Goal: Transaction & Acquisition: Purchase product/service

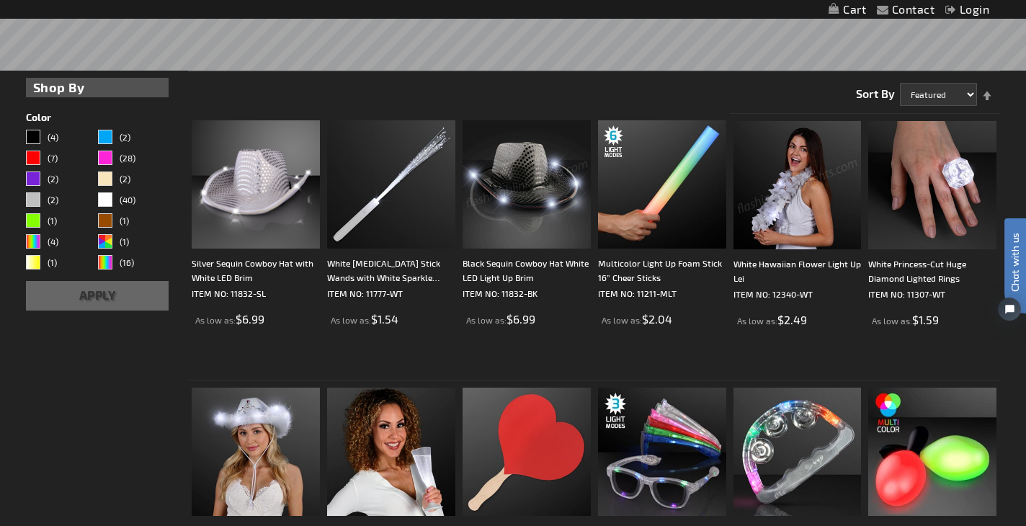
scroll to position [425, 0]
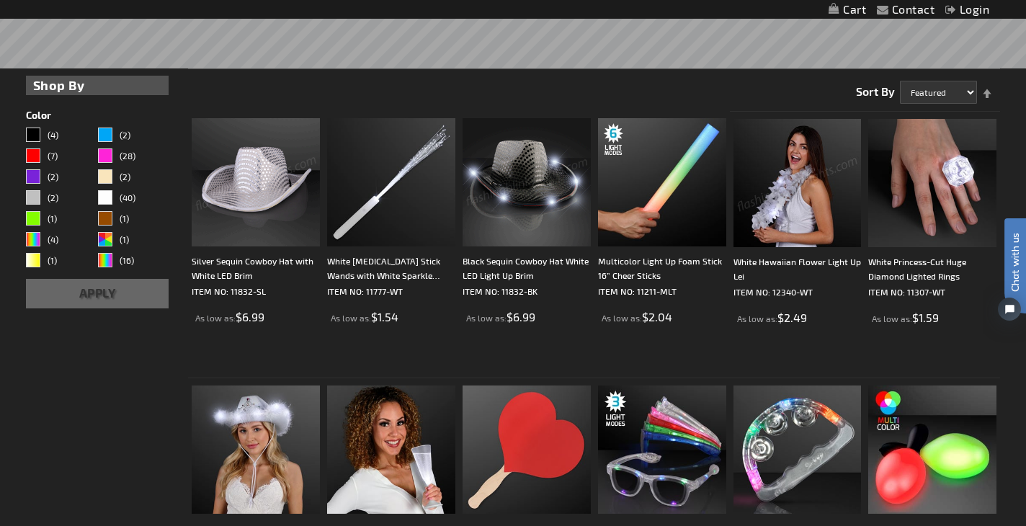
click at [244, 203] on img at bounding box center [256, 182] width 128 height 128
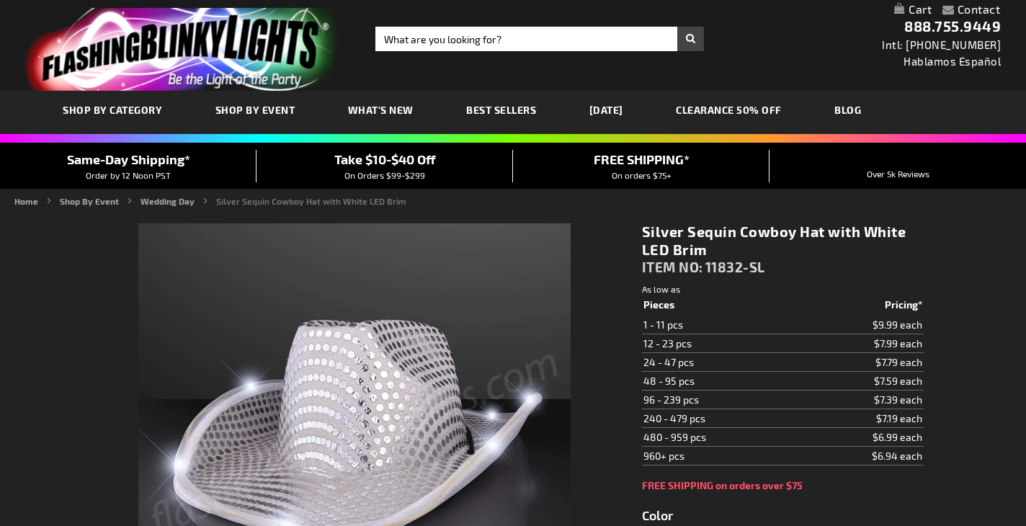
type input "5644"
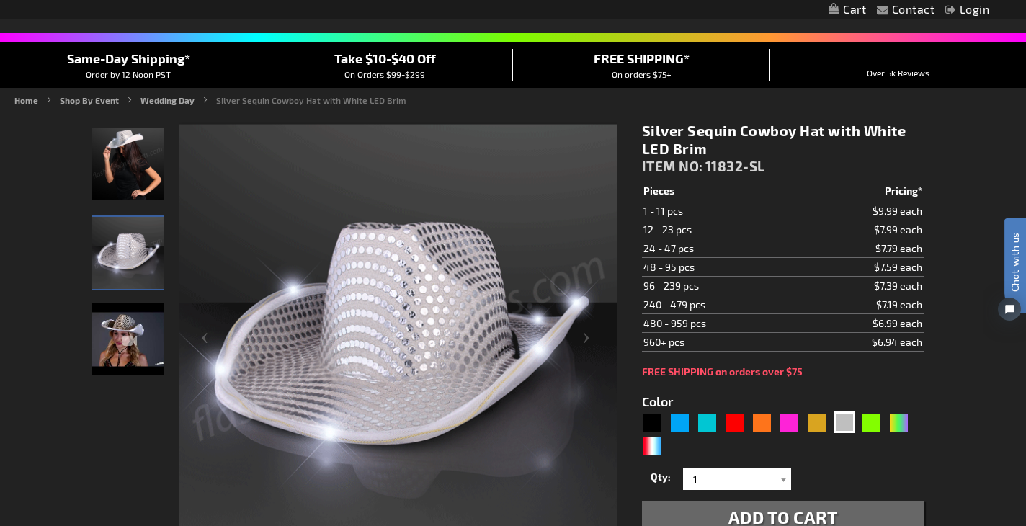
scroll to position [106, 0]
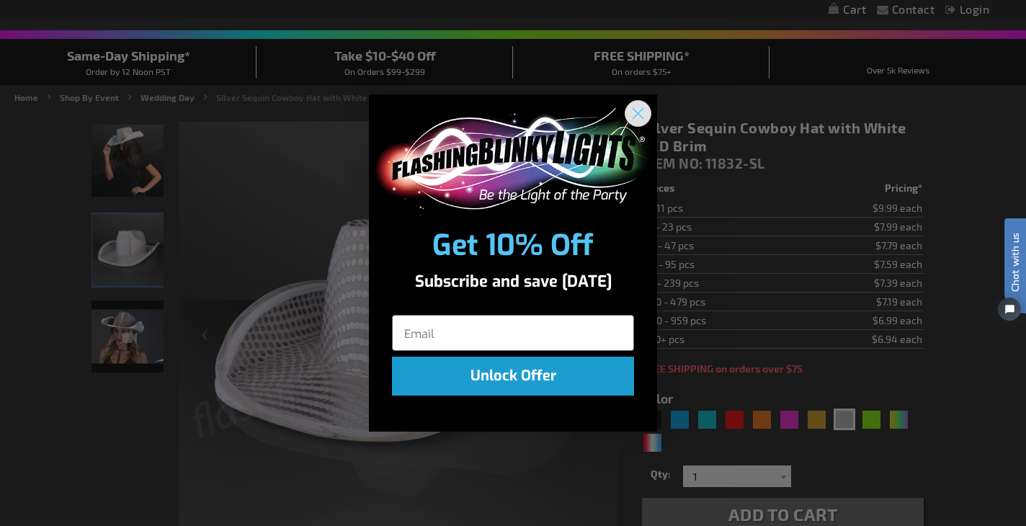
click at [641, 112] on circle "Close dialog" at bounding box center [638, 113] width 24 height 24
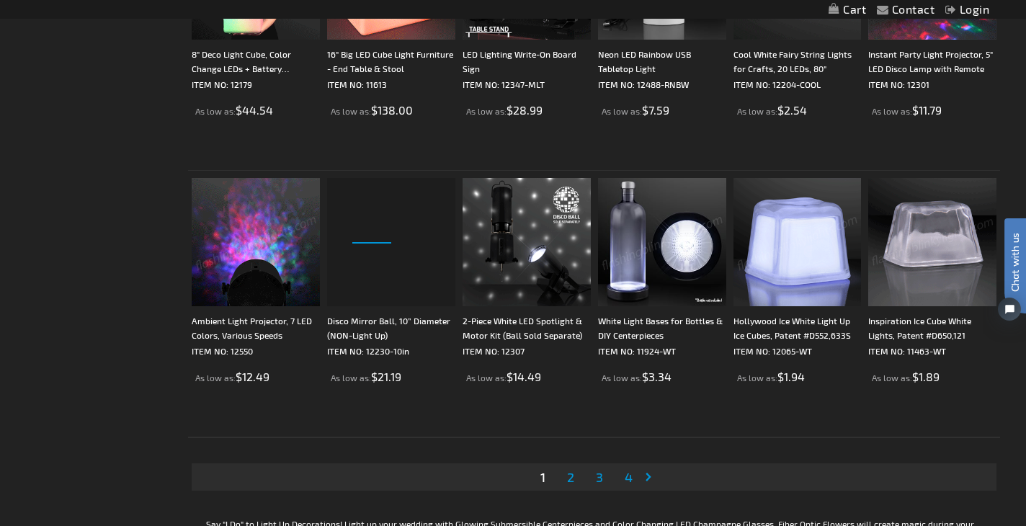
scroll to position [3041, 0]
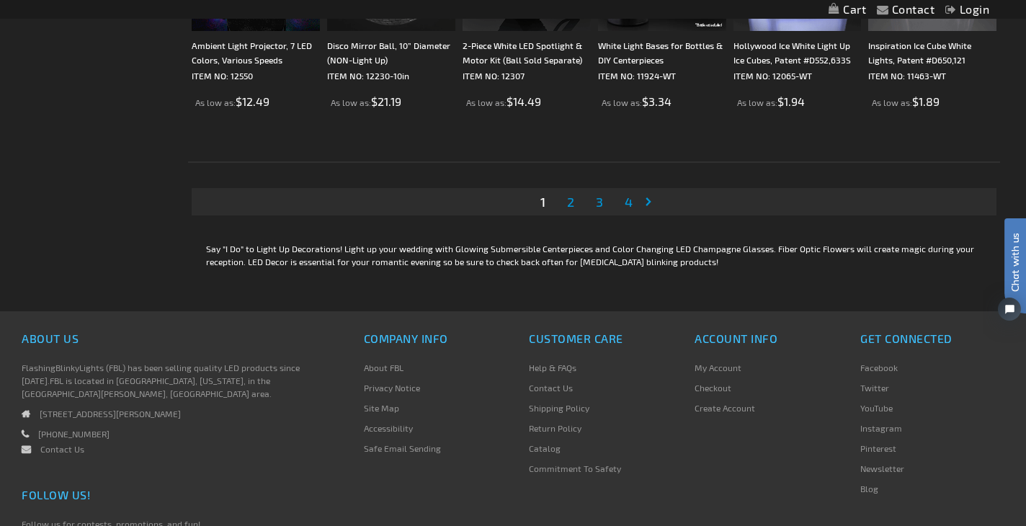
click at [575, 200] on link "Page 2" at bounding box center [570, 202] width 13 height 22
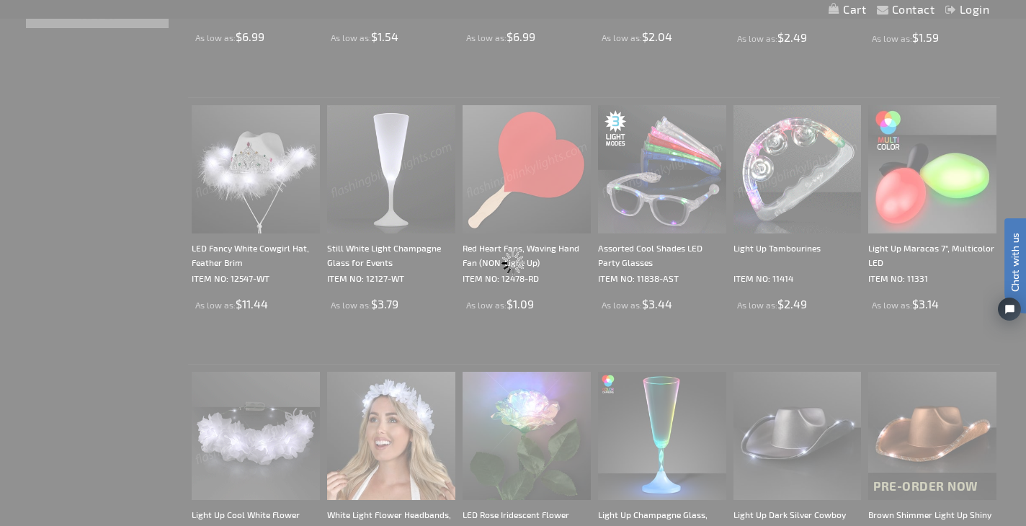
scroll to position [0, 0]
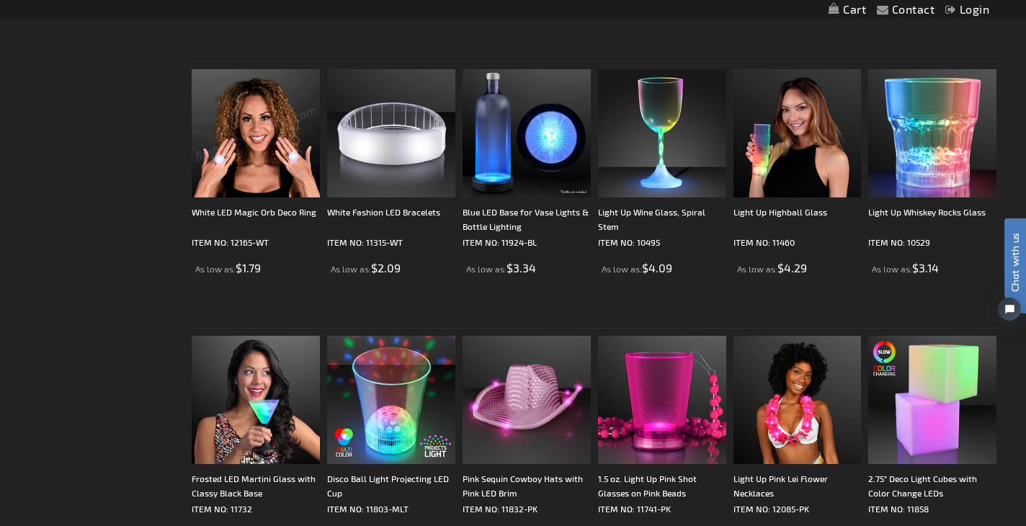
scroll to position [1810, 0]
